Goal: Task Accomplishment & Management: Use online tool/utility

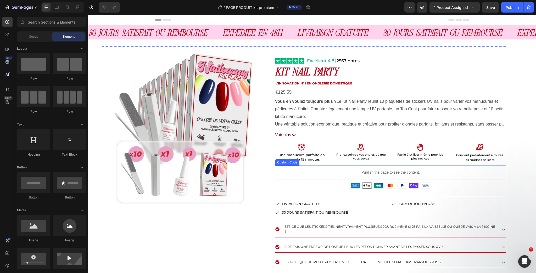
click at [348, 170] on p "Publish the page to see the content." at bounding box center [390, 172] width 231 height 5
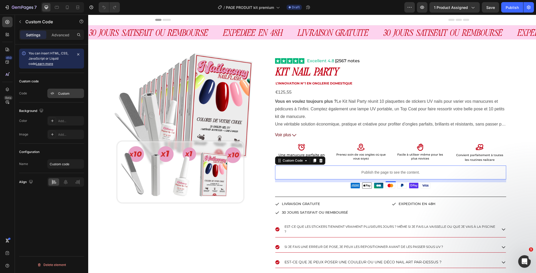
click at [64, 95] on div "Custom" at bounding box center [70, 93] width 25 height 5
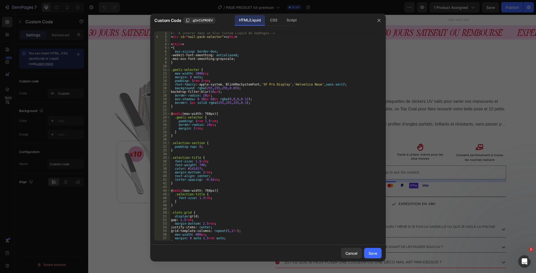
click at [251, 171] on div "<!-- À insérer dans un bloc Custom Liquid de GemPages --> < div id = "nail-pack…" at bounding box center [274, 139] width 208 height 217
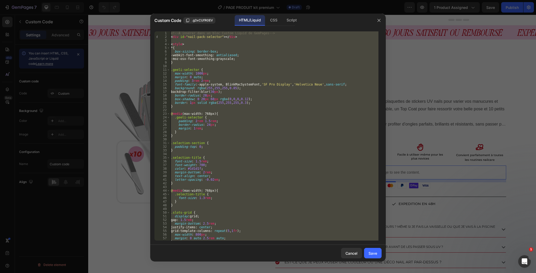
paste textarea
type textarea "</script>"
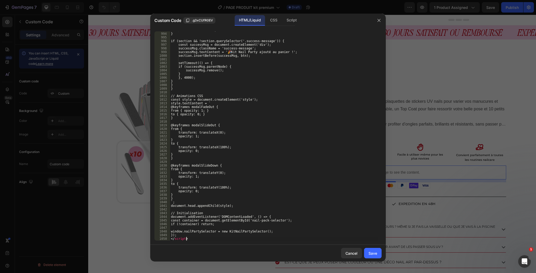
scroll to position [3639, 0]
click at [378, 254] on button "Save" at bounding box center [373, 253] width 18 height 10
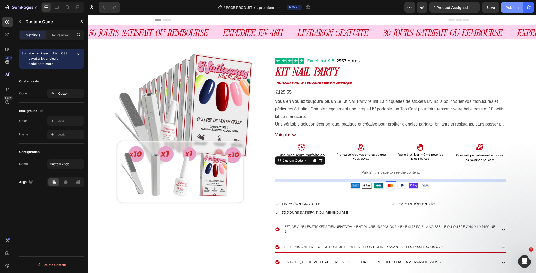
click at [516, 7] on div "Publish" at bounding box center [511, 7] width 13 height 5
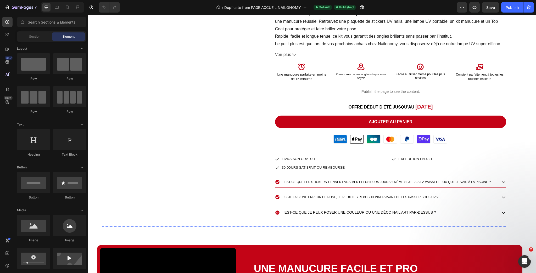
scroll to position [314, 0]
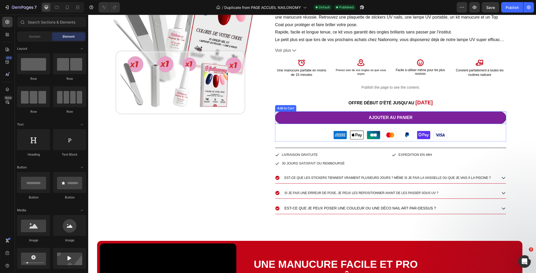
click at [334, 116] on button "AJOUTER AU PANIER" at bounding box center [390, 117] width 231 height 13
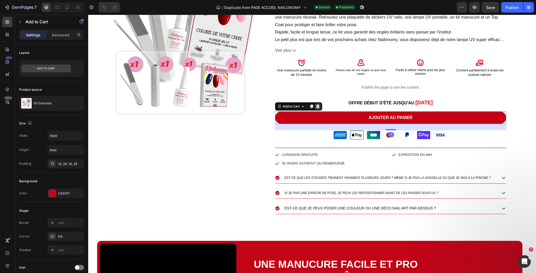
click at [316, 106] on icon at bounding box center [317, 106] width 3 height 4
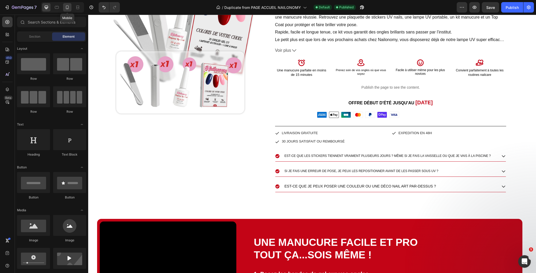
click at [67, 8] on icon at bounding box center [67, 8] width 1 height 1
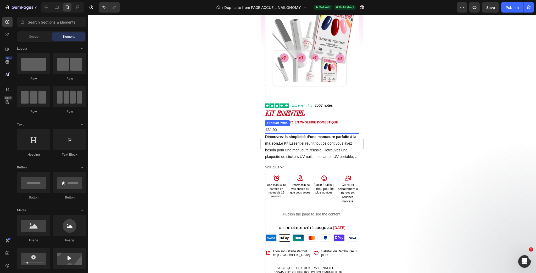
scroll to position [59, 0]
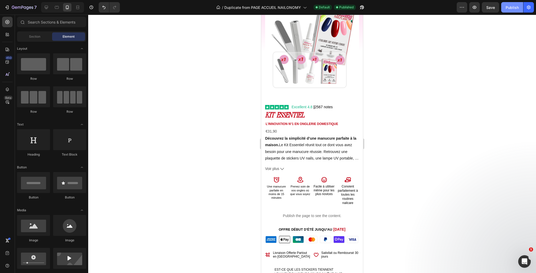
click at [509, 8] on div "Publish" at bounding box center [511, 7] width 13 height 5
click at [331, 213] on p "Publish the page to see the content." at bounding box center [312, 215] width 94 height 5
